Goal: Task Accomplishment & Management: Manage account settings

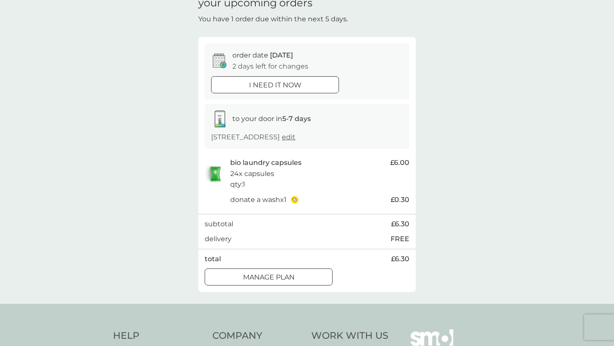
scroll to position [43, 0]
click at [297, 202] on icon at bounding box center [294, 199] width 5 height 5
click at [263, 281] on div at bounding box center [268, 276] width 31 height 9
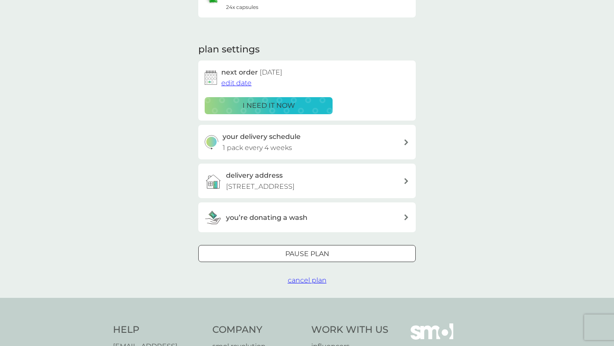
scroll to position [97, 0]
click at [302, 223] on h3 "you’re donating a wash" at bounding box center [266, 216] width 81 height 11
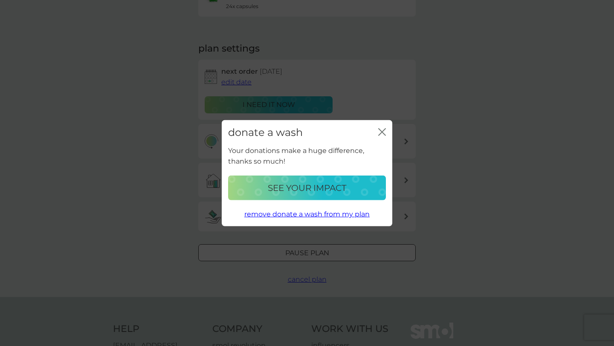
click at [311, 214] on p "remove donate a wash from my plan" at bounding box center [306, 214] width 125 height 11
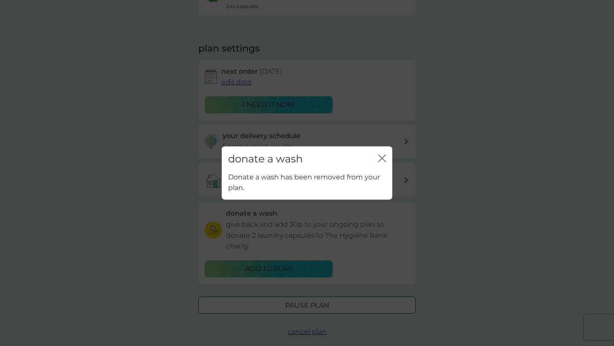
click at [385, 156] on icon "close" at bounding box center [383, 158] width 3 height 7
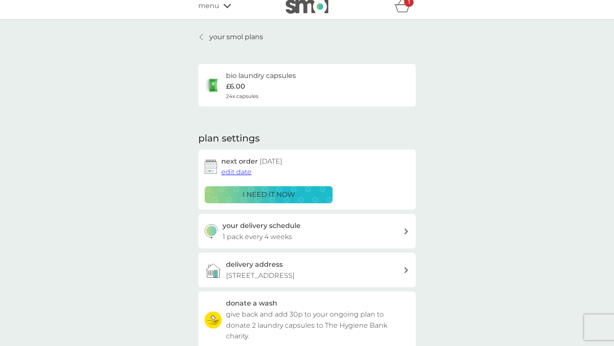
scroll to position [4, 0]
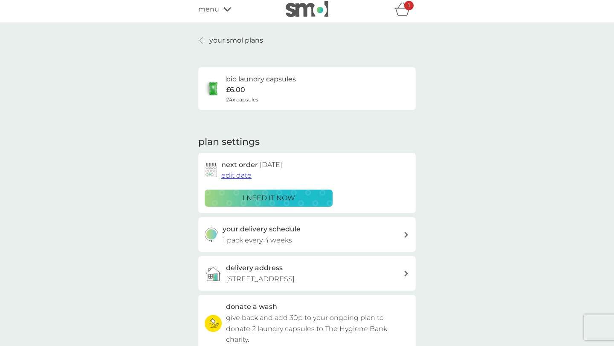
click at [200, 40] on icon at bounding box center [201, 40] width 3 height 7
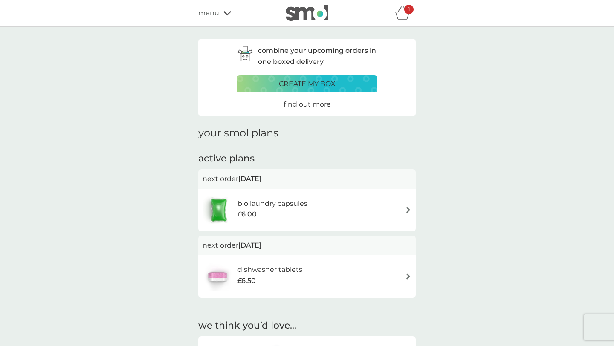
click at [259, 181] on span "[DATE]" at bounding box center [249, 179] width 23 height 17
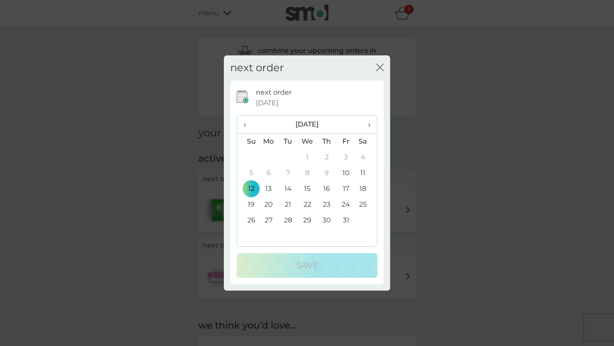
click at [208, 225] on div "next order close next order [DATE] ‹ [DATE] › Su Mo Tu We Th Fr Sa 28 29 30 1 2…" at bounding box center [307, 173] width 614 height 346
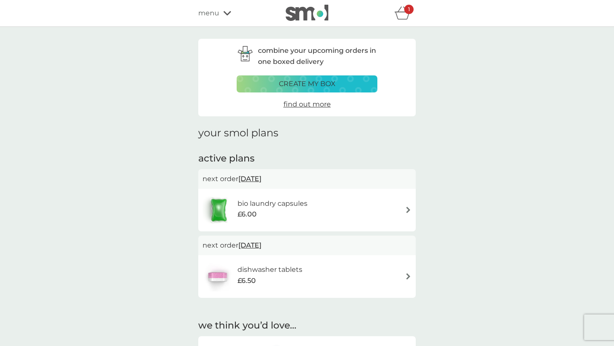
click at [254, 178] on span "[DATE]" at bounding box center [249, 179] width 23 height 17
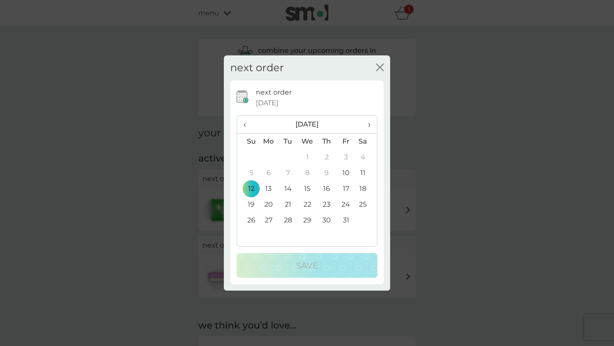
click at [328, 220] on td "30" at bounding box center [326, 221] width 19 height 16
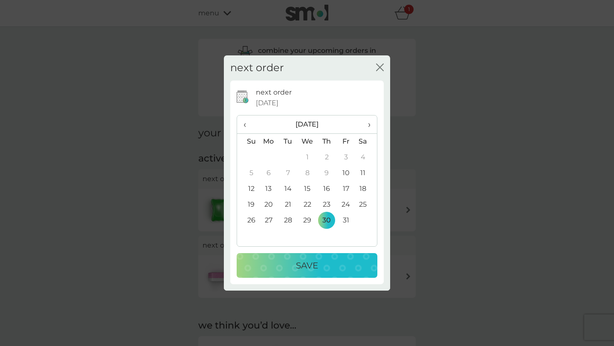
click at [286, 259] on div "Save" at bounding box center [307, 266] width 124 height 14
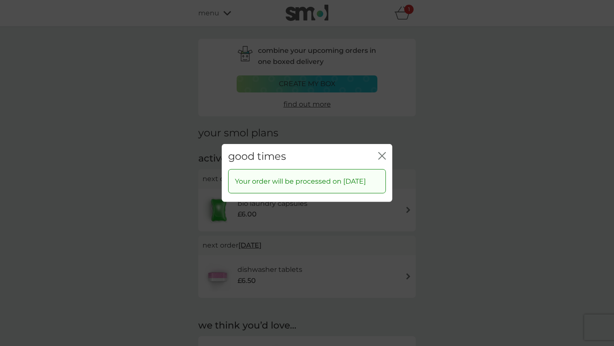
click at [177, 235] on div "good times close Your order will be processed on [DATE]" at bounding box center [307, 173] width 614 height 346
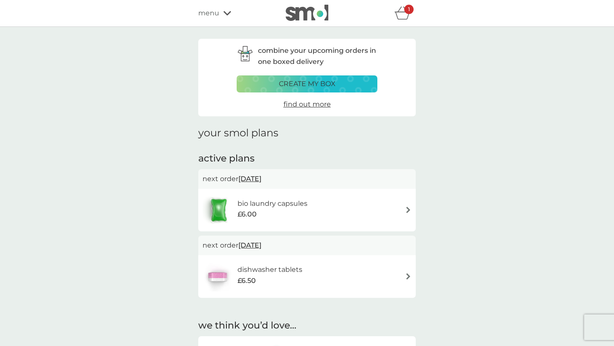
click at [257, 246] on span "[DATE]" at bounding box center [249, 245] width 23 height 17
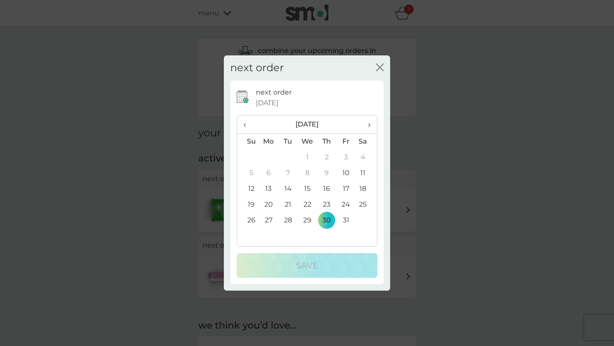
click at [158, 233] on div "next order close next order [DATE] ‹ [DATE] › Su Mo Tu We Th Fr Sa 28 29 30 1 2…" at bounding box center [307, 173] width 614 height 346
